Goal: Transaction & Acquisition: Purchase product/service

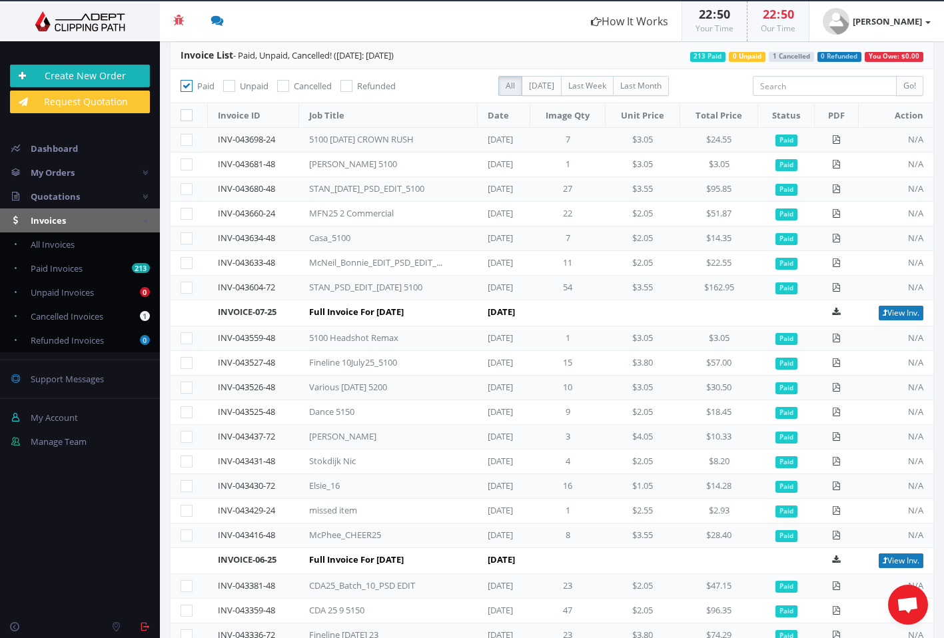
click at [81, 71] on link "Create New Order" at bounding box center [80, 76] width 140 height 23
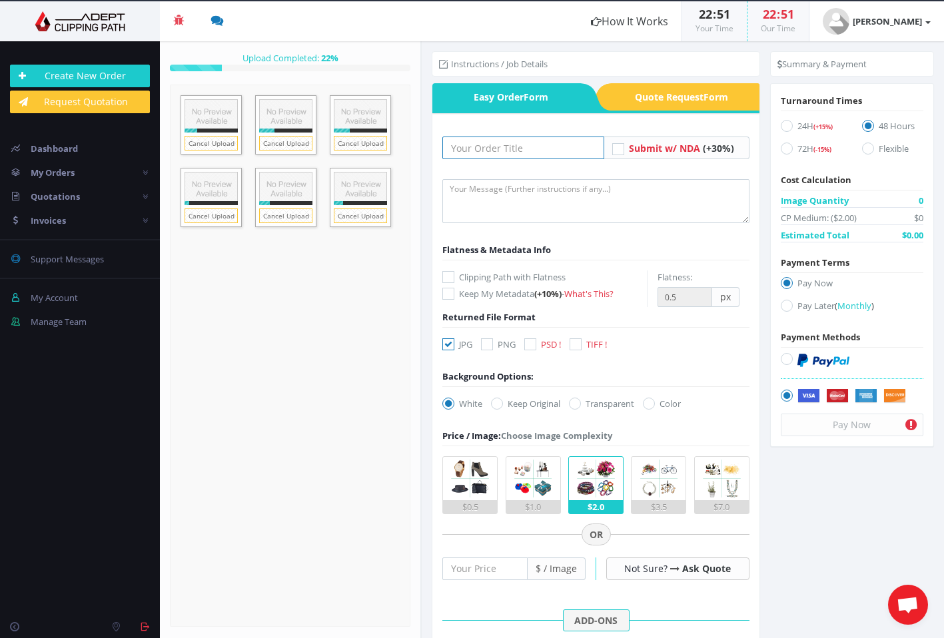
click at [502, 149] on input "text" at bounding box center [522, 148] width 161 height 23
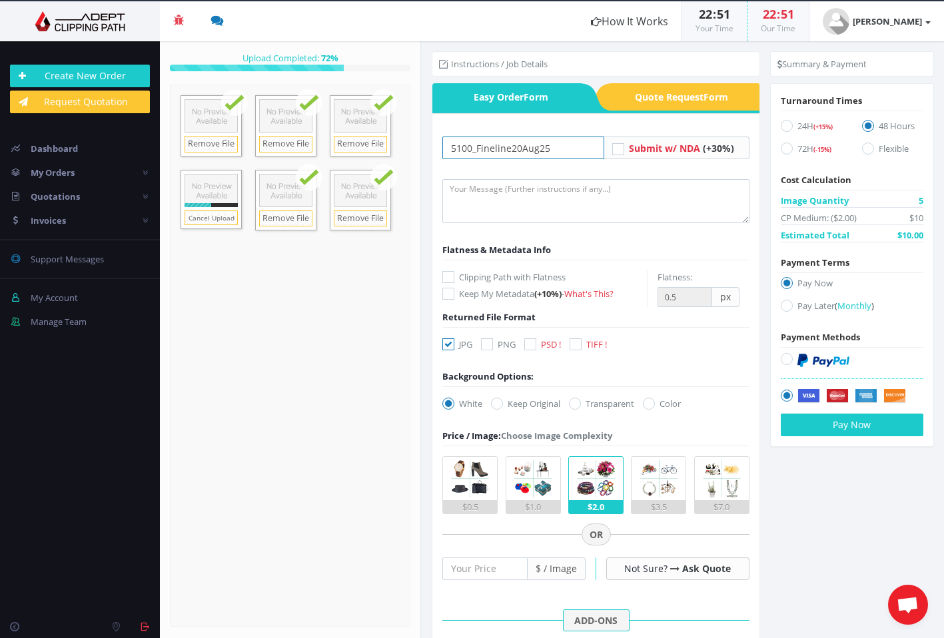
type input "5100_Fineline20Aug25"
click at [542, 201] on textarea at bounding box center [595, 201] width 306 height 44
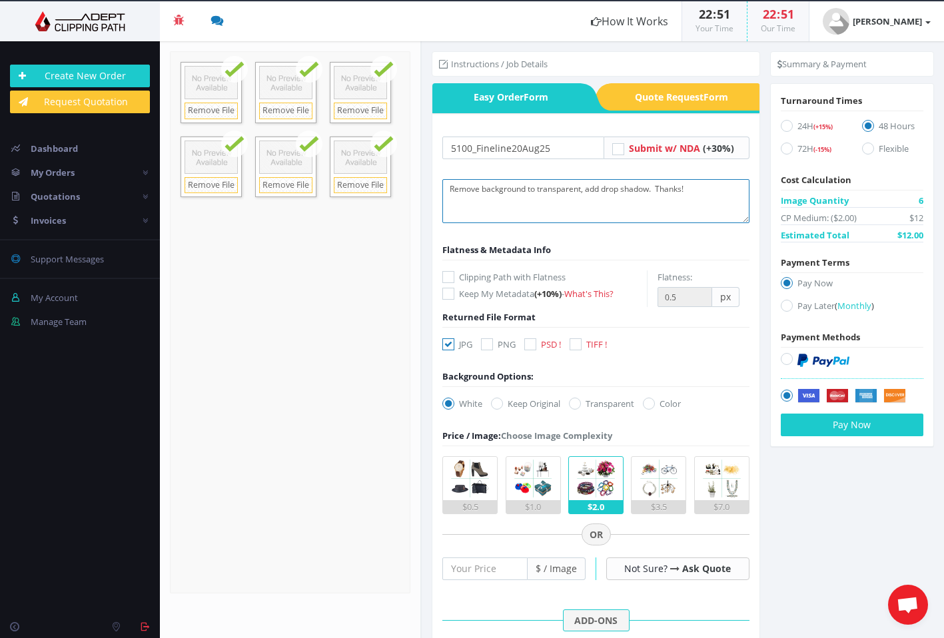
type textarea "Remove background to transparent, add drop shadow. Thanks!"
click at [532, 344] on icon at bounding box center [530, 344] width 12 height 12
click at [532, 344] on input "PSD !" at bounding box center [532, 344] width 9 height 9
checkbox input "true"
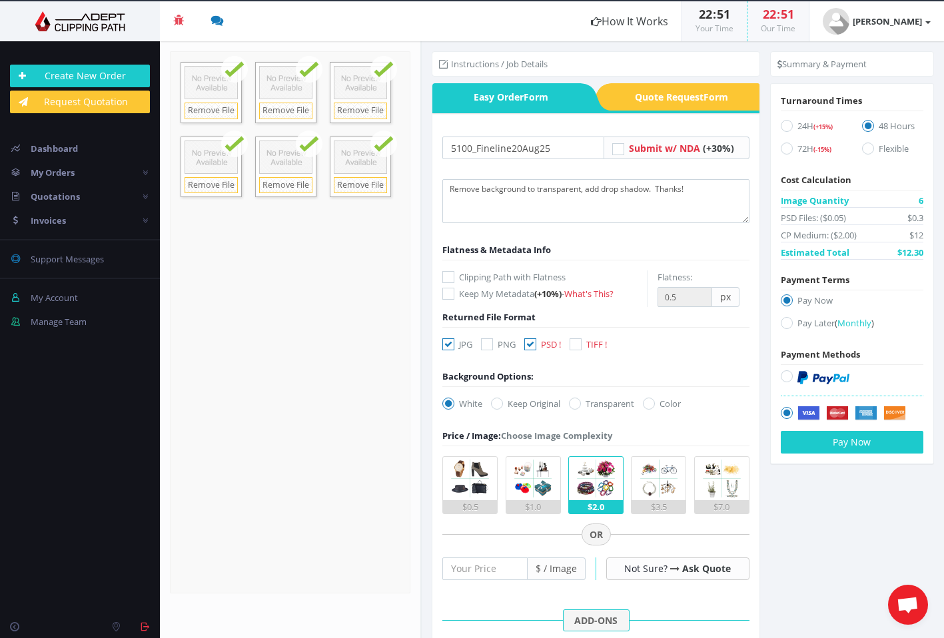
click at [450, 340] on icon at bounding box center [448, 344] width 12 height 12
click at [450, 340] on input "JPG" at bounding box center [450, 344] width 9 height 9
checkbox input "false"
drag, startPoint x: 578, startPoint y: 403, endPoint x: 590, endPoint y: 423, distance: 23.7
click at [578, 403] on icon at bounding box center [575, 404] width 12 height 12
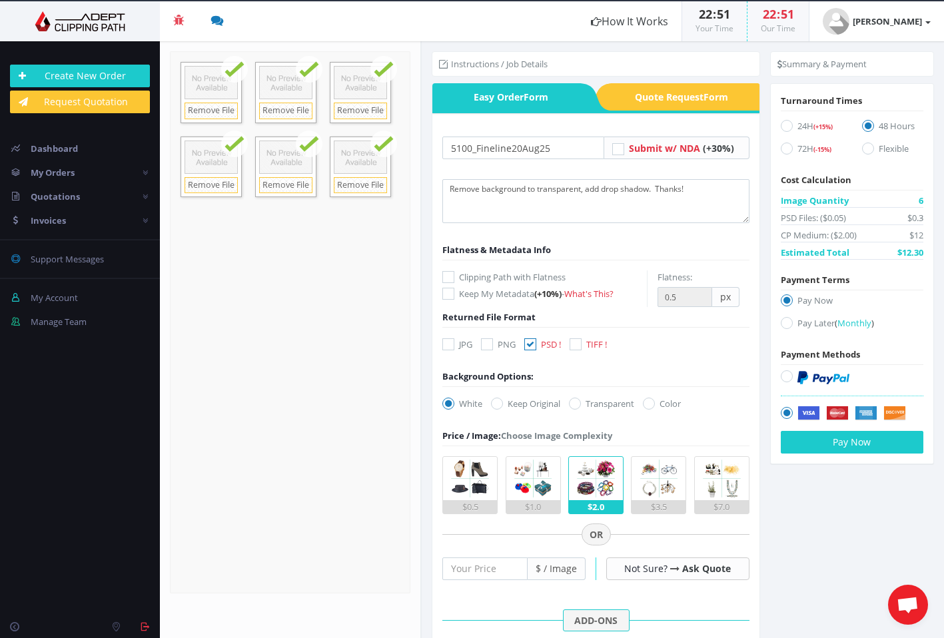
click at [578, 403] on input "Transparent" at bounding box center [576, 404] width 9 height 9
radio input "true"
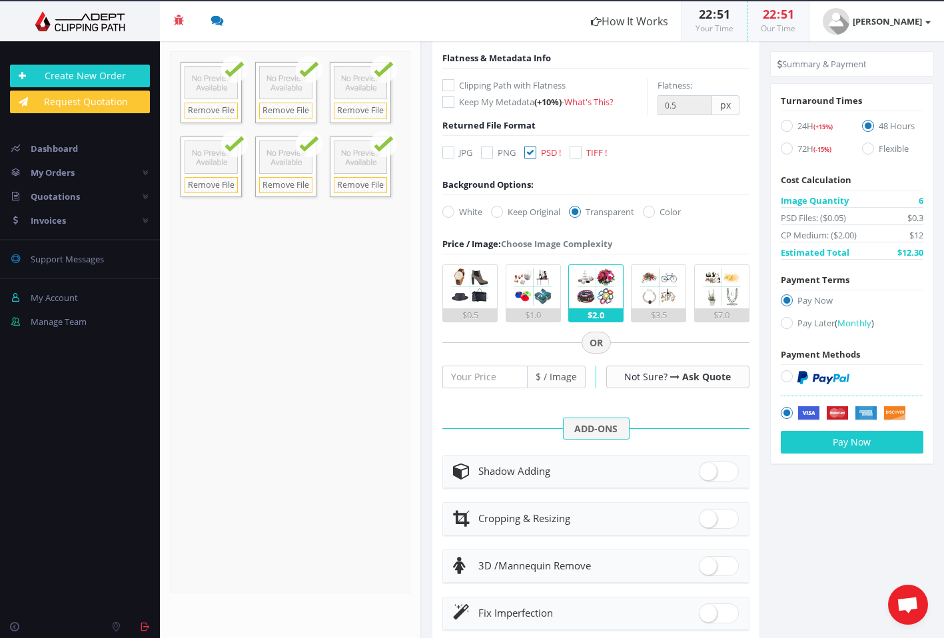
scroll to position [193, 0]
click at [708, 468] on span at bounding box center [719, 470] width 40 height 20
click at [708, 468] on input "checkbox" at bounding box center [703, 467] width 9 height 9
checkbox input "true"
radio input "true"
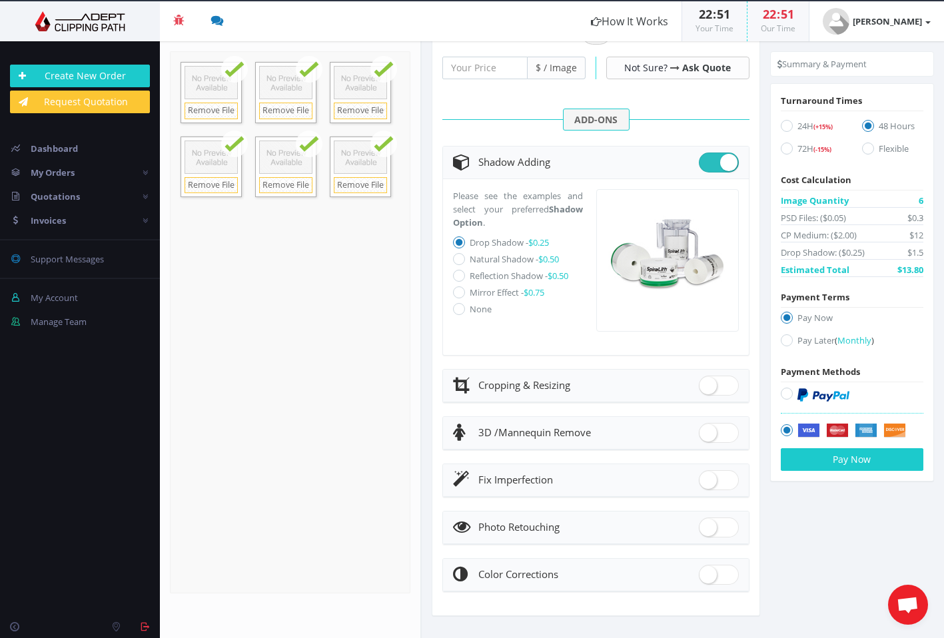
scroll to position [500, 0]
click at [782, 148] on icon at bounding box center [787, 149] width 12 height 12
click at [784, 148] on input "72H (-15%)" at bounding box center [788, 149] width 9 height 9
radio input "true"
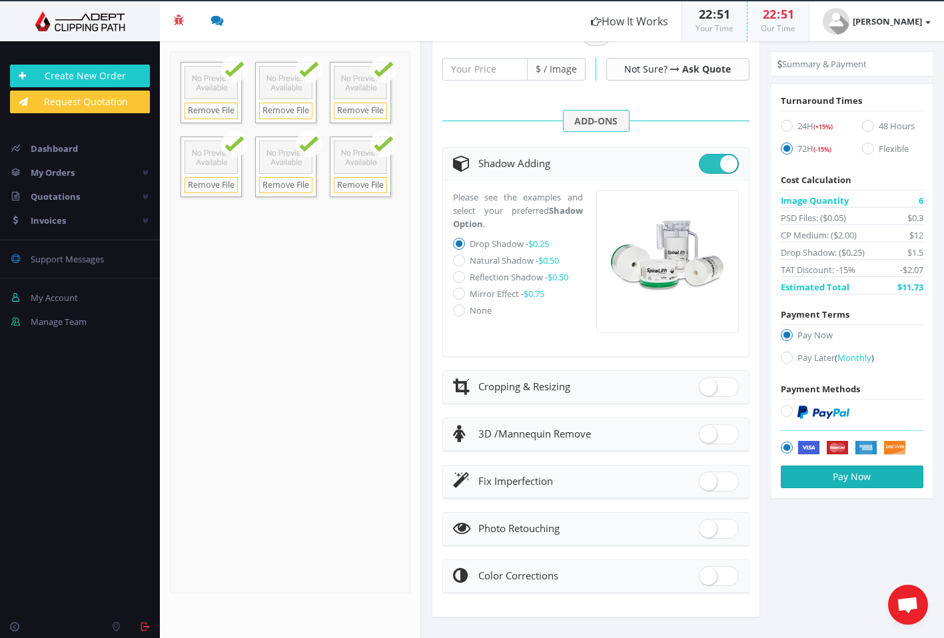
click at [829, 478] on button "Pay Now" at bounding box center [852, 477] width 143 height 23
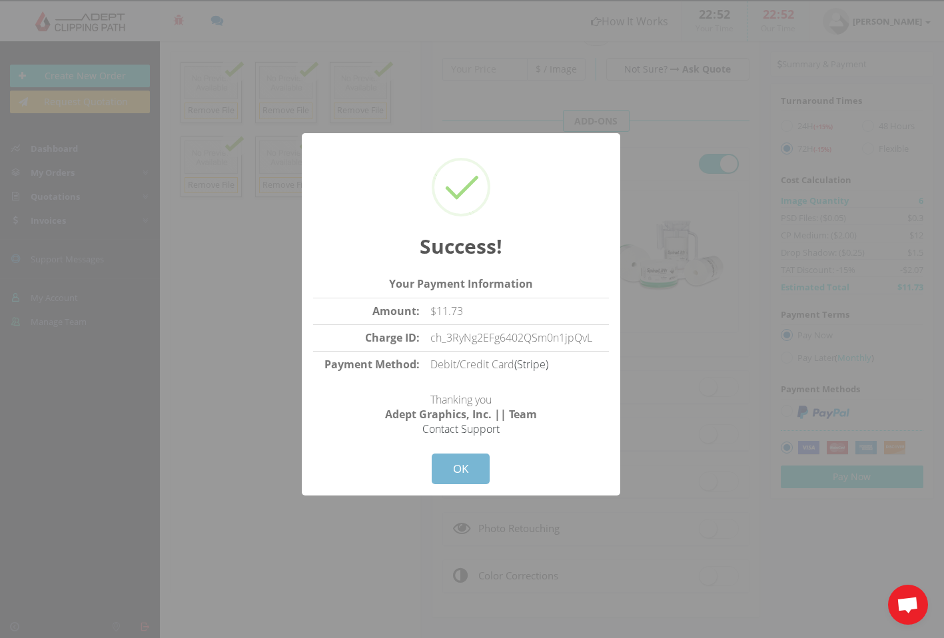
click at [480, 474] on button "OK" at bounding box center [461, 469] width 58 height 31
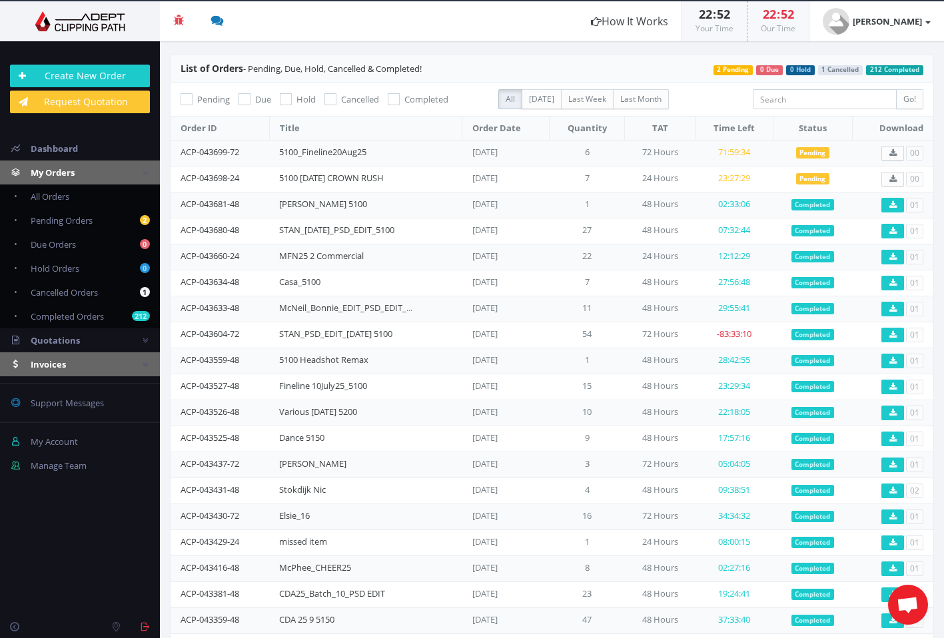
click at [49, 364] on span "Invoices" at bounding box center [48, 364] width 35 height 12
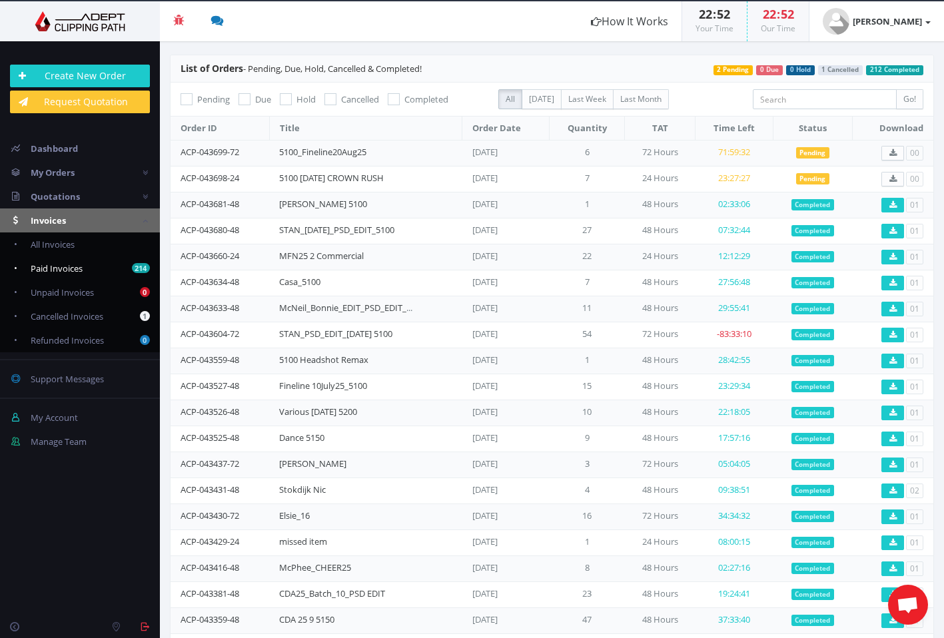
click at [57, 269] on span "Paid Invoices" at bounding box center [57, 268] width 52 height 12
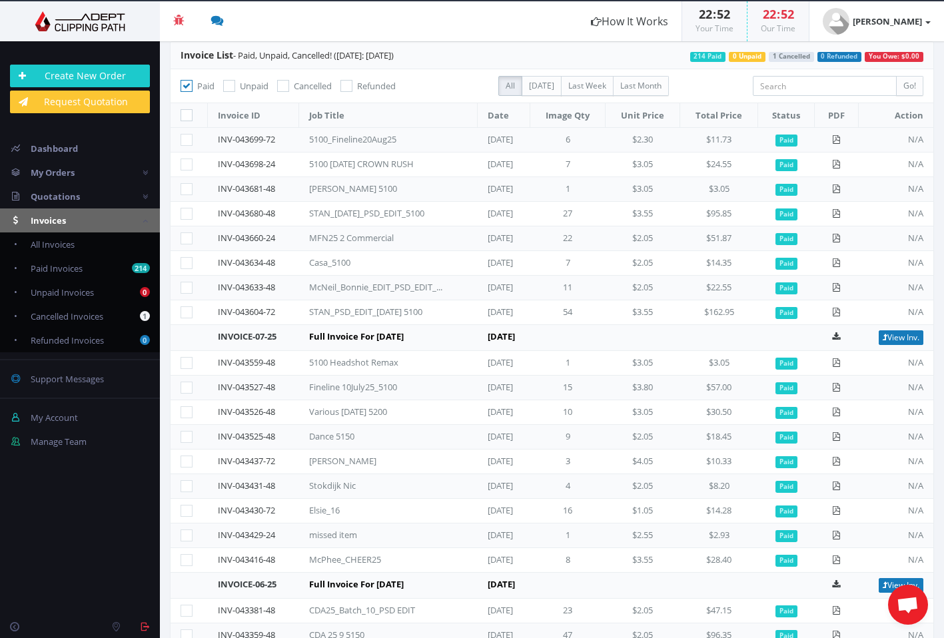
click at [837, 139] on td at bounding box center [836, 140] width 43 height 25
click at [832, 139] on icon at bounding box center [836, 139] width 9 height 9
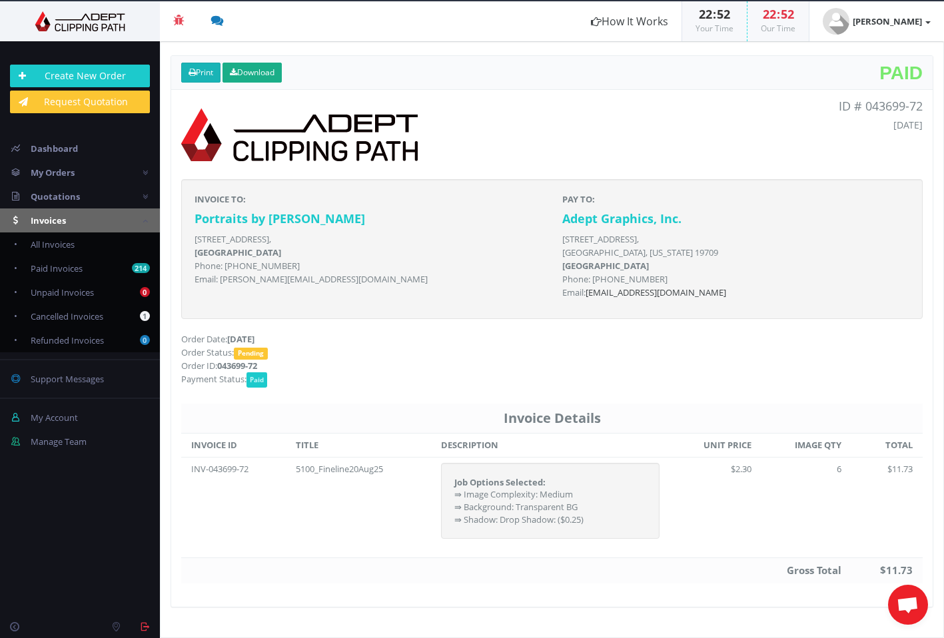
click at [201, 73] on link "Print" at bounding box center [200, 73] width 39 height 20
